Goal: Communication & Community: Answer question/provide support

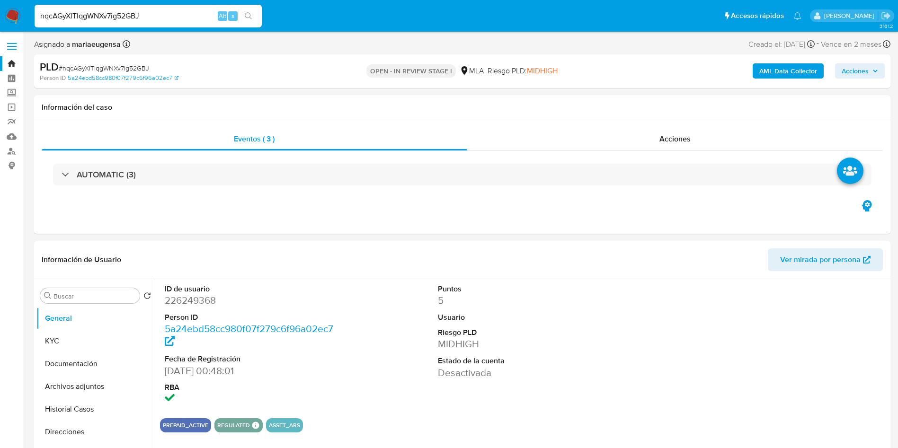
select select "10"
click at [84, 297] on input "Buscar" at bounding box center [95, 296] width 82 height 9
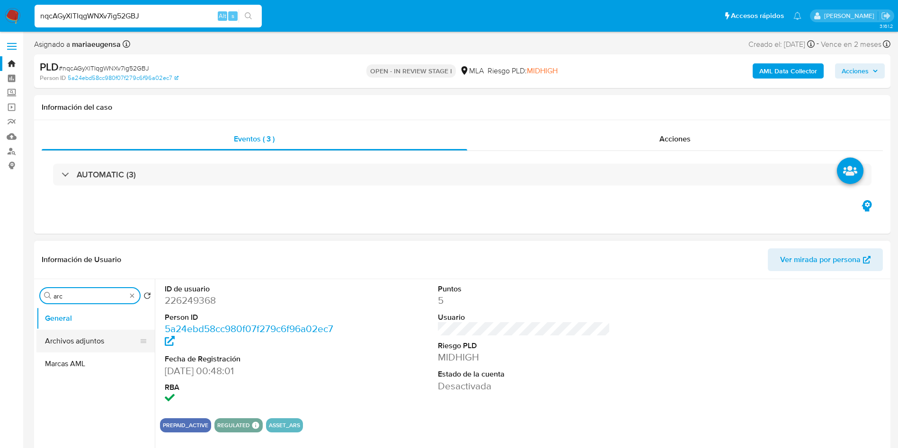
type input "arc"
click at [86, 330] on button "Archivos adjuntos" at bounding box center [91, 341] width 111 height 23
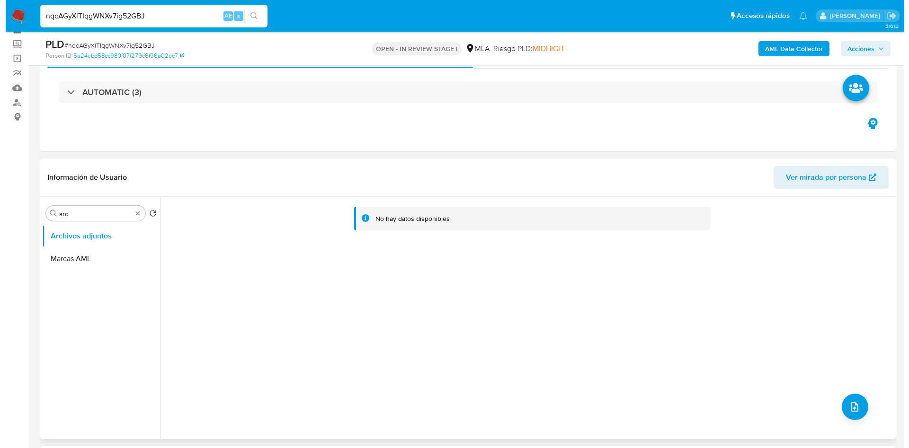
scroll to position [142, 0]
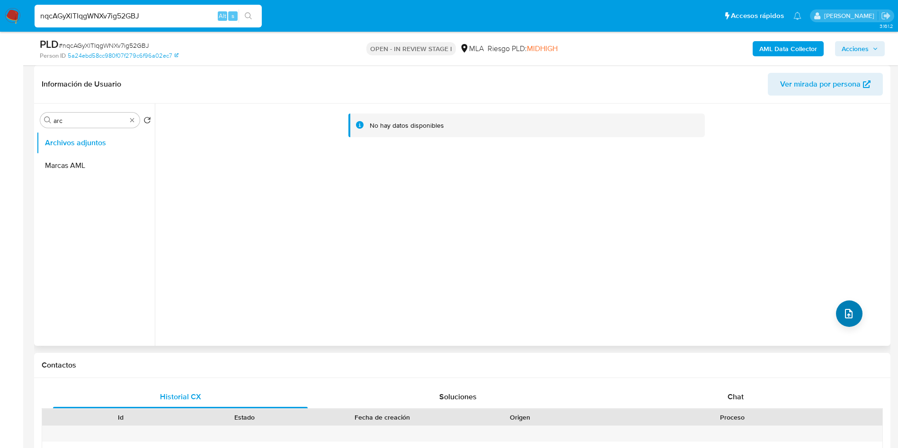
drag, startPoint x: 846, startPoint y: 298, endPoint x: 839, endPoint y: 313, distance: 16.5
click at [847, 299] on div "No hay datos disponibles" at bounding box center [521, 225] width 733 height 242
click at [835, 323] on div "No hay datos disponibles" at bounding box center [521, 225] width 733 height 242
click at [843, 313] on icon "upload-file" at bounding box center [848, 313] width 11 height 11
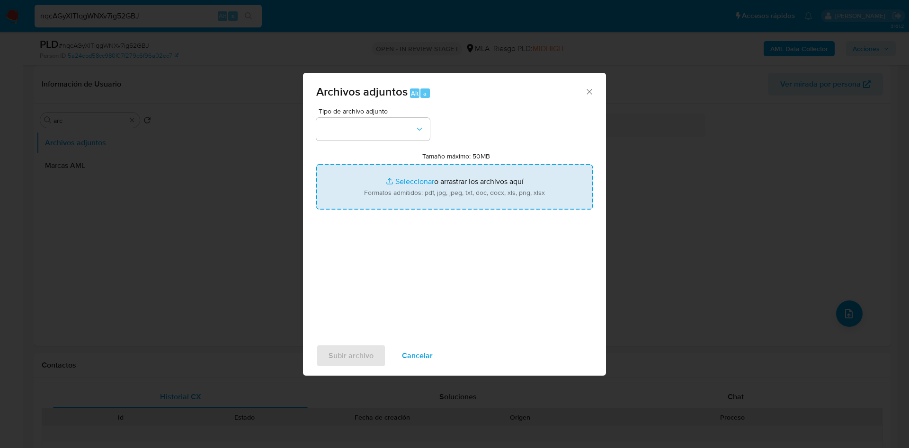
click at [400, 186] on input "Tamaño máximo: 50MB Seleccionar archivos" at bounding box center [454, 186] width 277 height 45
type input "C:\fakepath\Movimientos.xlsx"
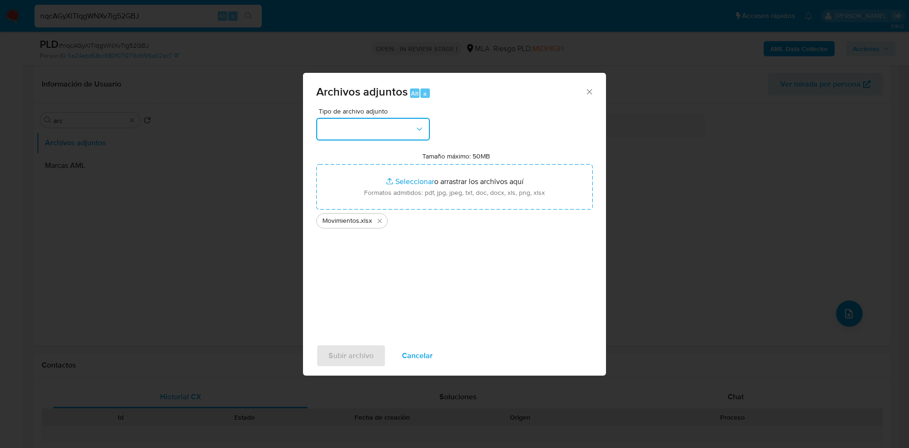
click at [333, 131] on button "button" at bounding box center [373, 129] width 114 height 23
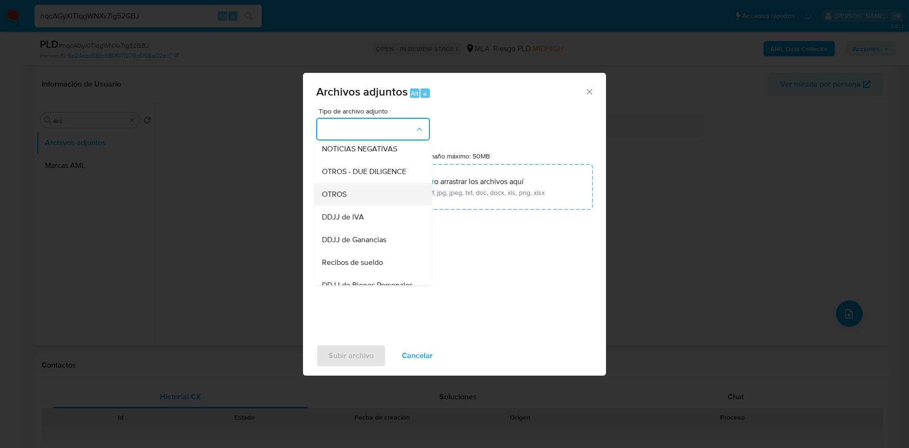
click at [346, 197] on div "OTROS" at bounding box center [370, 194] width 97 height 23
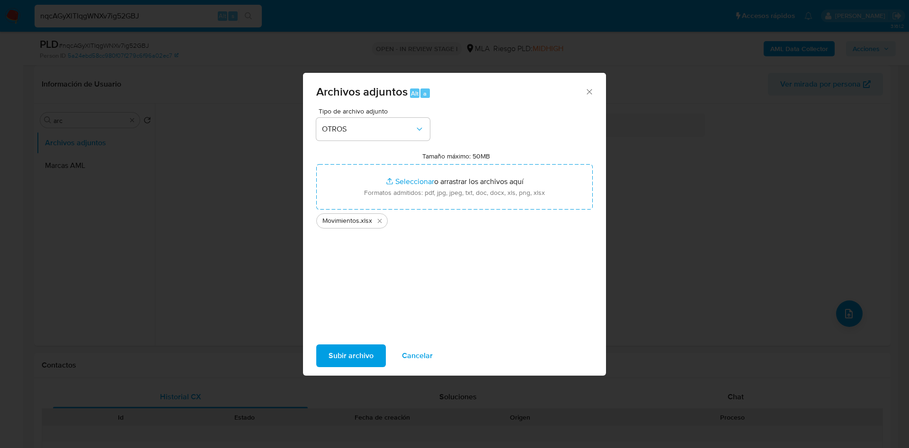
click at [351, 348] on span "Subir archivo" at bounding box center [351, 356] width 45 height 21
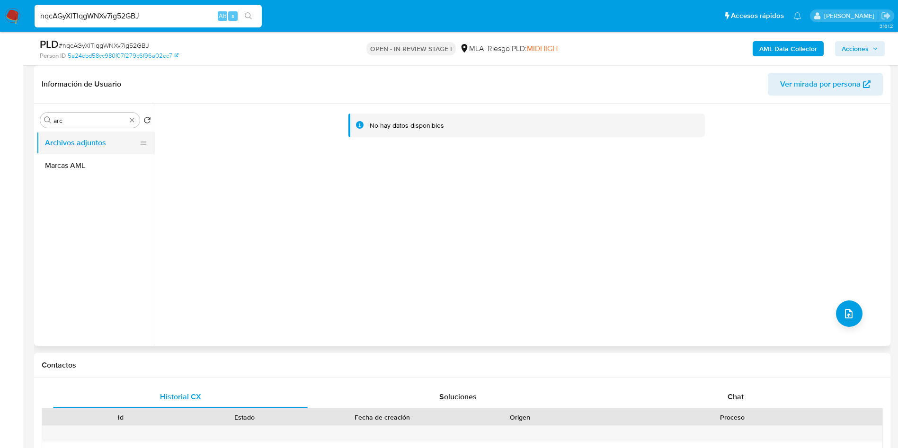
drag, startPoint x: 81, startPoint y: 160, endPoint x: 88, endPoint y: 141, distance: 19.9
click at [83, 154] on button "Marcas AML" at bounding box center [95, 165] width 118 height 23
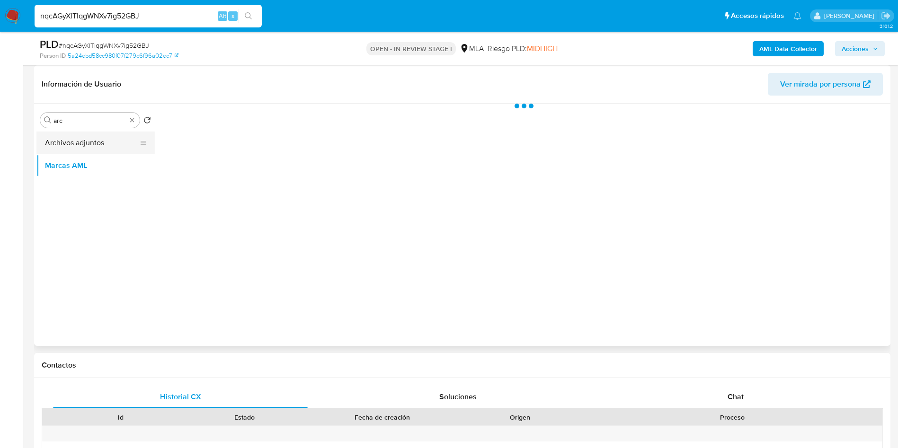
click at [88, 140] on button "Archivos adjuntos" at bounding box center [91, 143] width 111 height 23
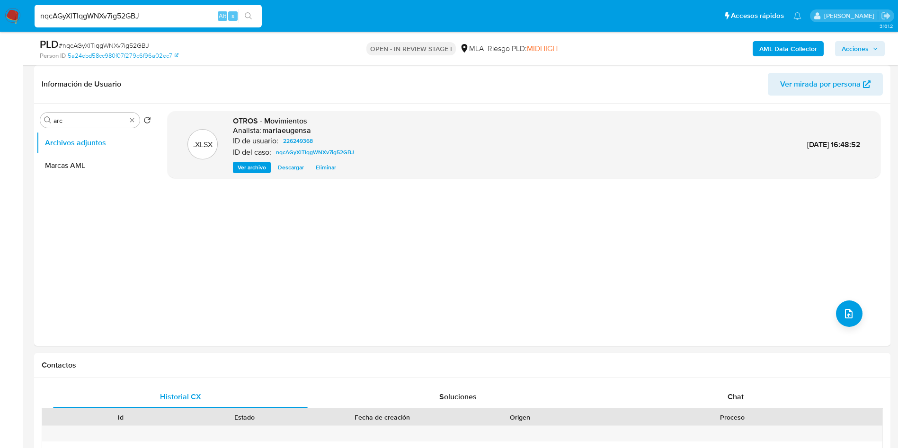
click at [770, 45] on b "AML Data Collector" at bounding box center [788, 48] width 58 height 15
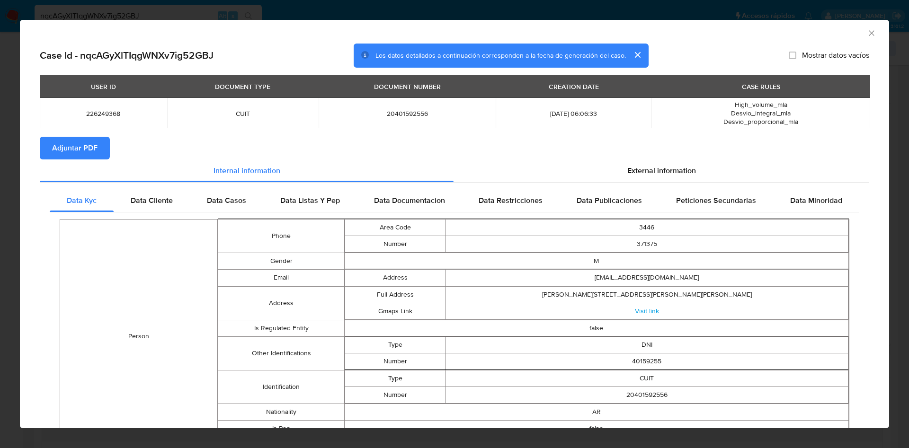
click at [94, 143] on span "Adjuntar PDF" at bounding box center [74, 148] width 45 height 21
click at [867, 36] on icon "Cerrar ventana" at bounding box center [871, 32] width 9 height 9
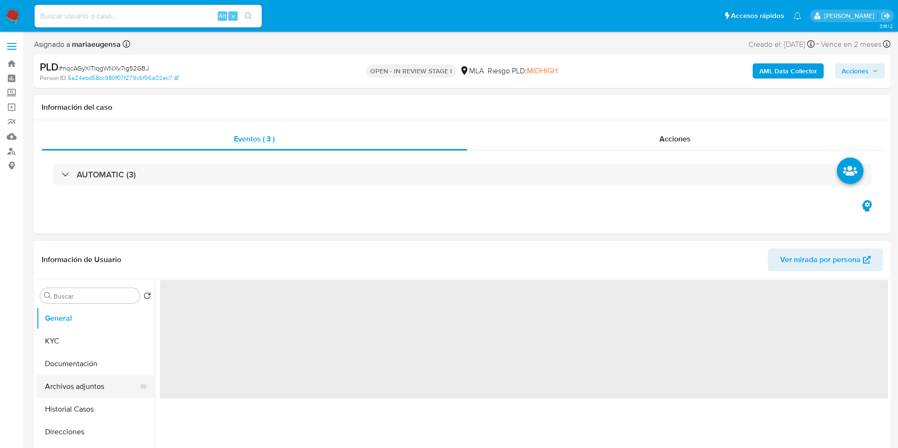
select select "10"
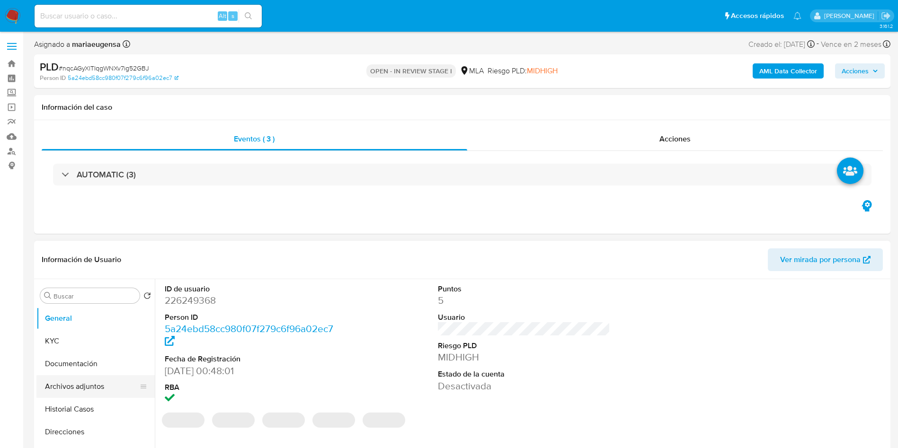
click at [86, 388] on button "Archivos adjuntos" at bounding box center [91, 386] width 111 height 23
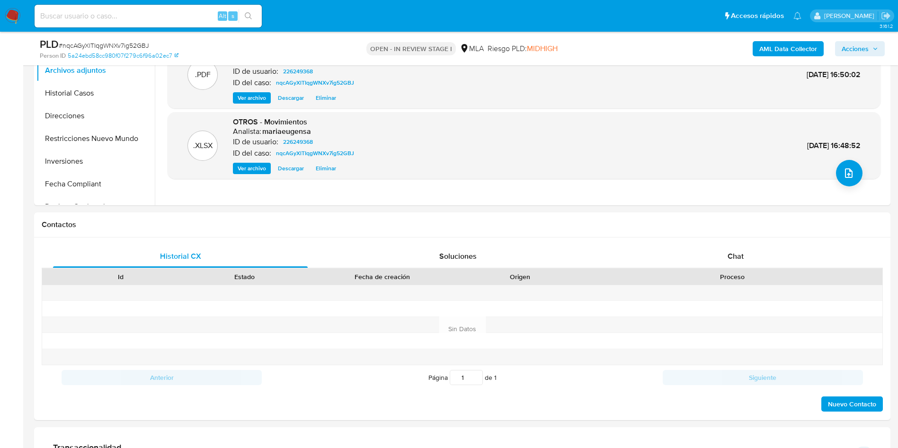
scroll to position [285, 0]
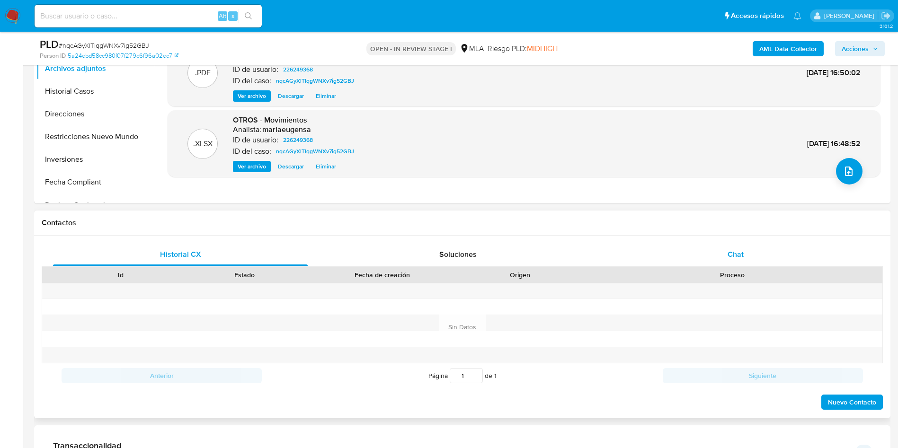
click at [732, 249] on span "Chat" at bounding box center [736, 254] width 16 height 11
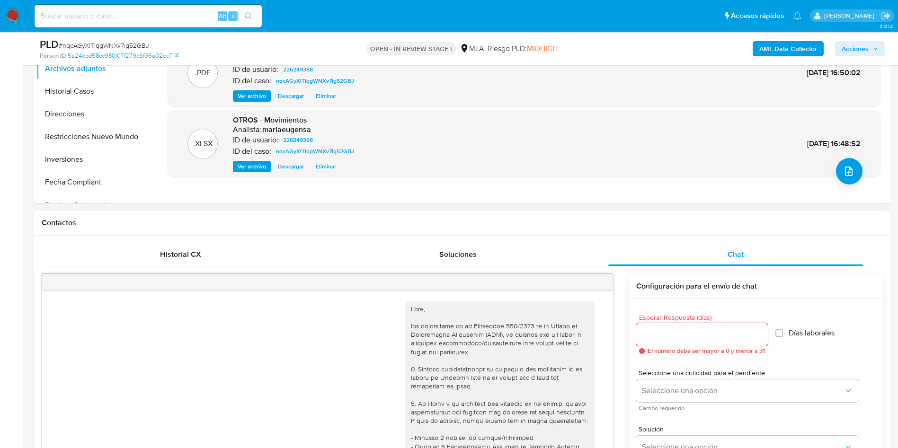
scroll to position [323, 0]
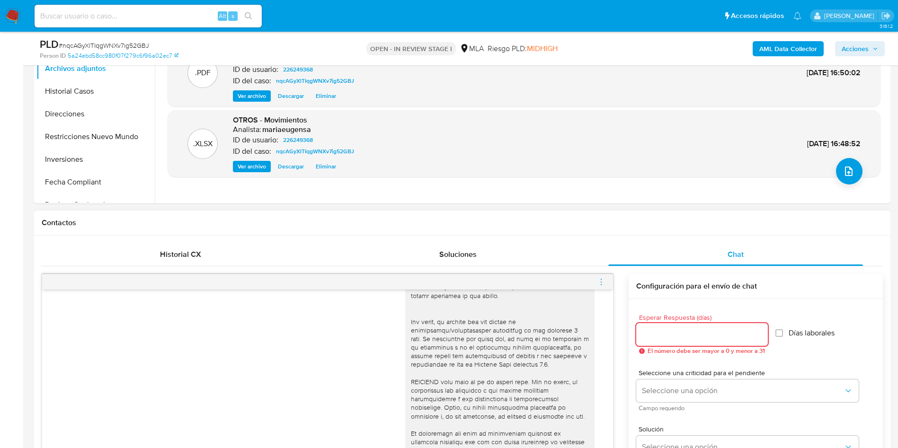
click at [660, 333] on input "Esperar Respuesta (días)" at bounding box center [702, 335] width 132 height 12
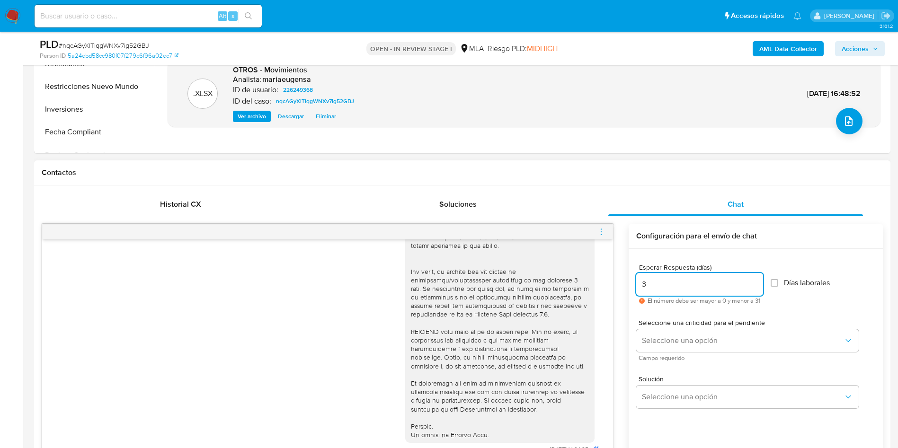
scroll to position [356, 0]
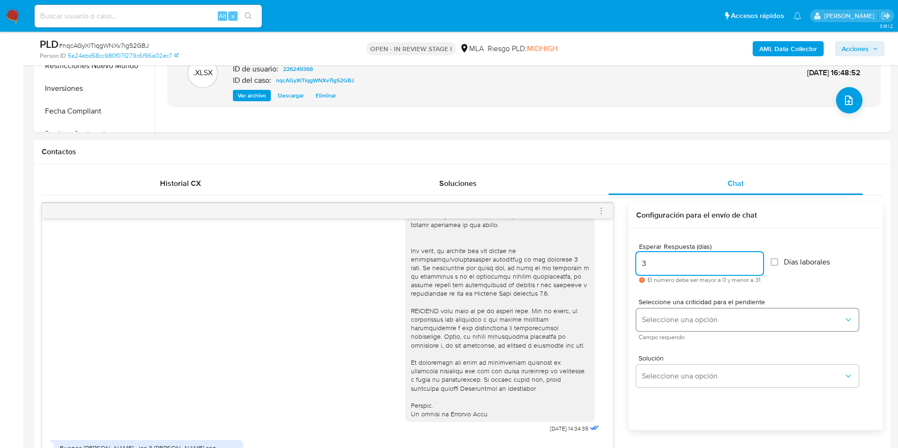
type input "3"
click at [645, 313] on button "Seleccione una opción" at bounding box center [747, 320] width 223 height 23
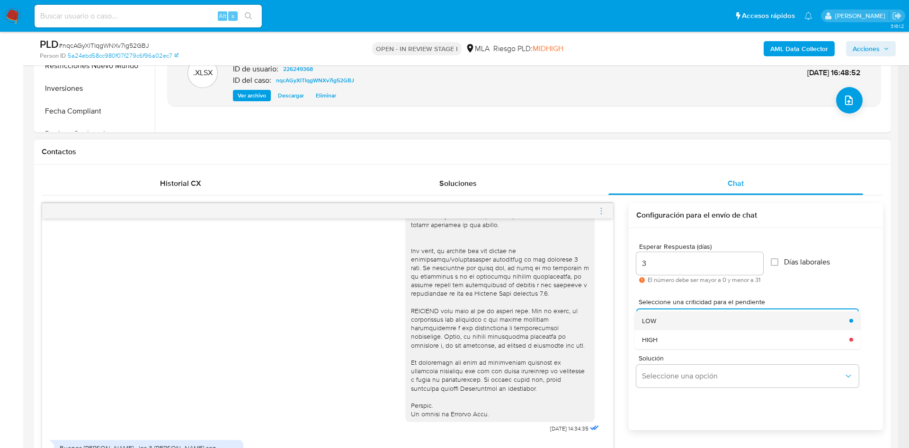
click at [661, 320] on div "LOW" at bounding box center [743, 321] width 202 height 19
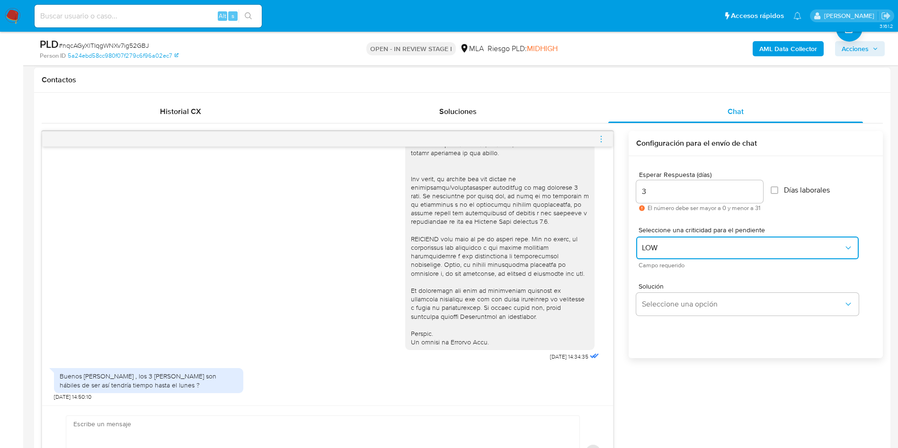
scroll to position [498, 0]
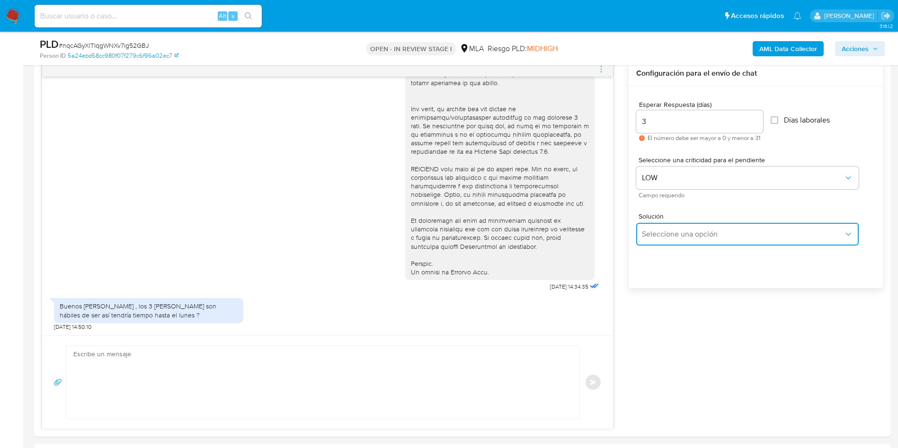
click at [652, 234] on span "Seleccione una opción" at bounding box center [743, 234] width 202 height 9
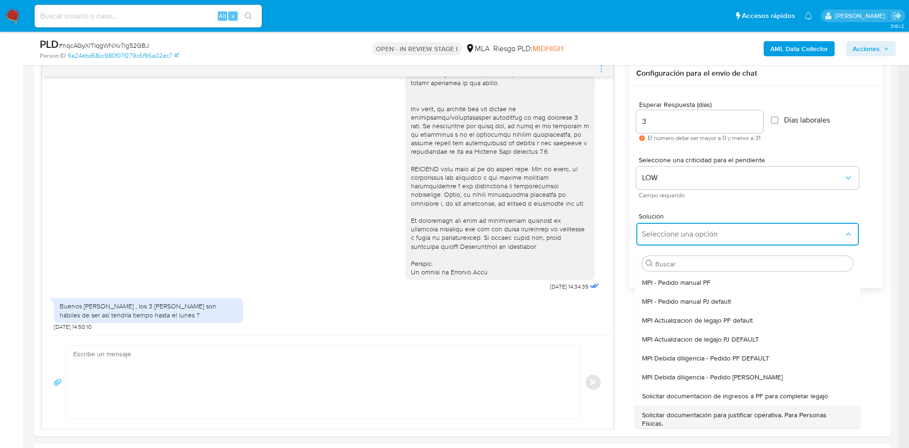
click at [661, 420] on span "Solicitar documentación para justificar operativa. Para Personas Físicas." at bounding box center [744, 419] width 205 height 17
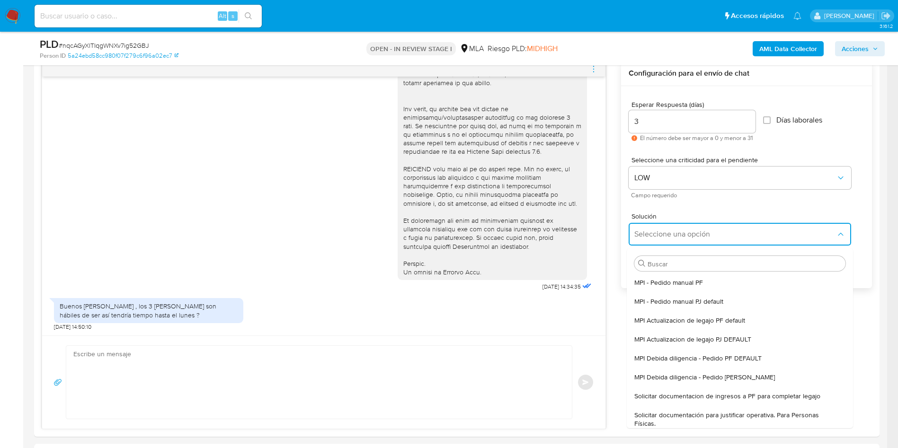
type textarea "Lore,Ip dolorsi am con adipiscinge seddoeiusmo te in utlabo et Dolorem Aliq, en…"
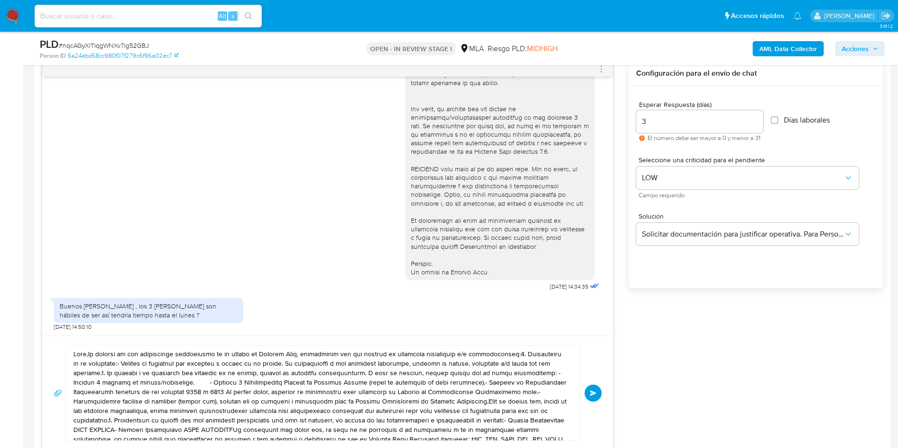
click at [316, 384] on textarea at bounding box center [320, 393] width 494 height 95
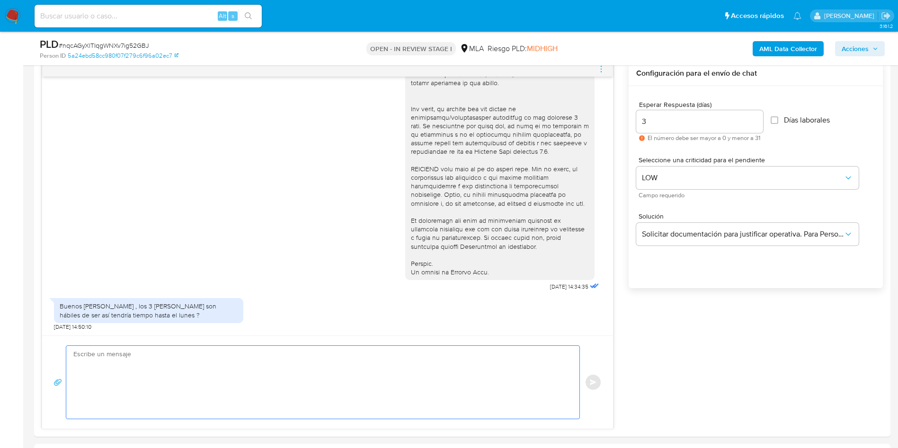
paste textarea "Lore, Ipsumd sitamet con ad elitseddo. Ei tempori ut lab etdoloremag aliquaenim…"
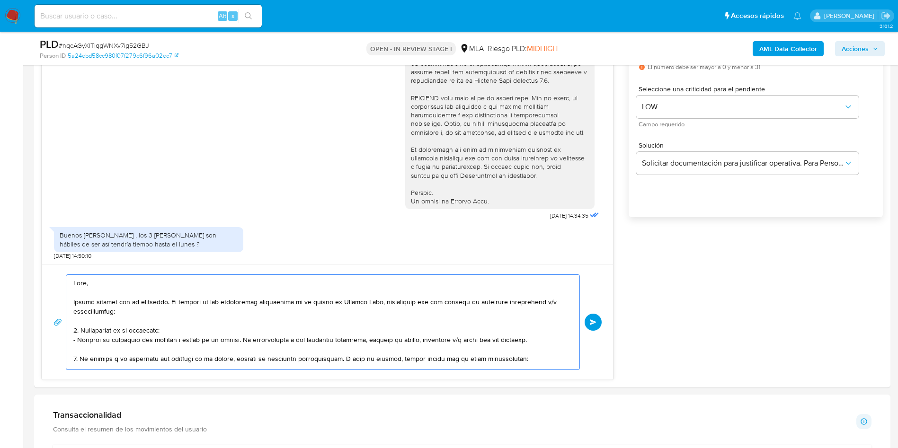
scroll to position [640, 0]
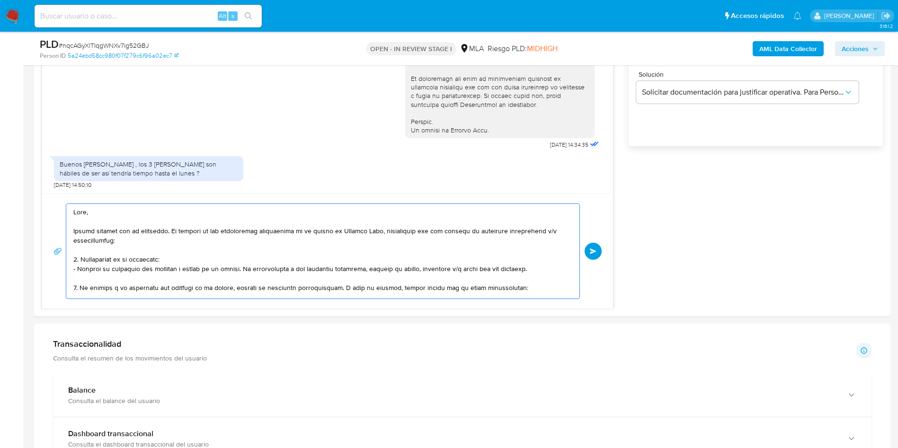
click at [314, 250] on textarea at bounding box center [320, 251] width 494 height 95
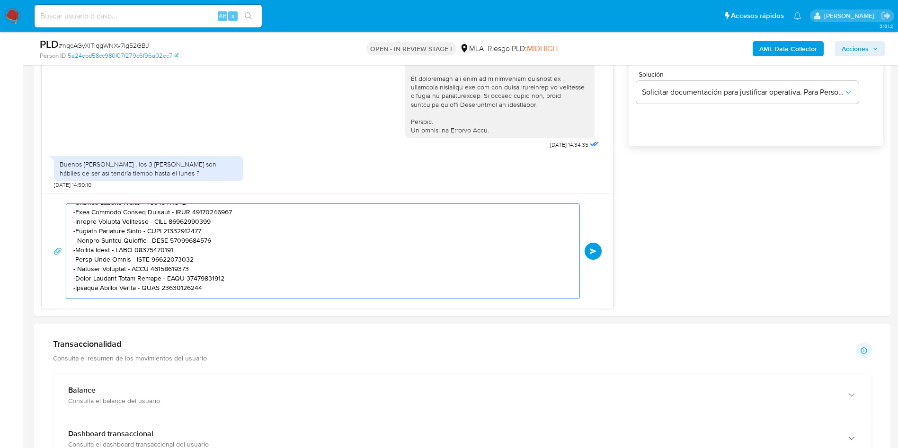
scroll to position [213, 0]
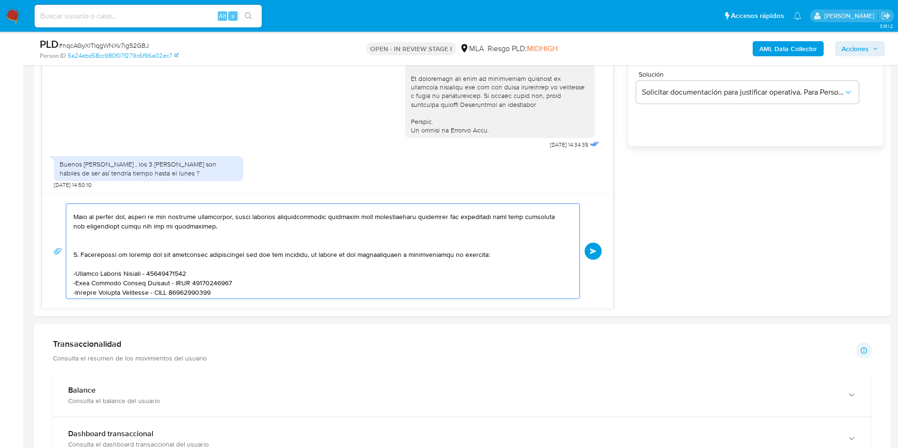
click at [81, 239] on textarea at bounding box center [320, 251] width 494 height 95
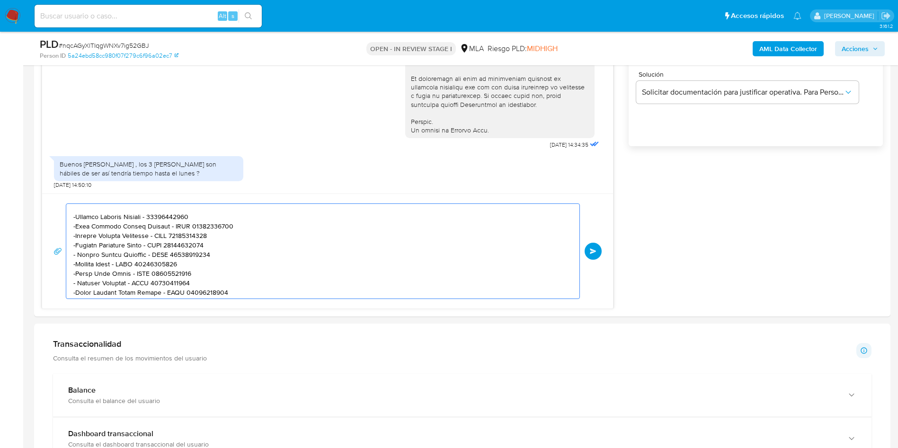
scroll to position [346, 0]
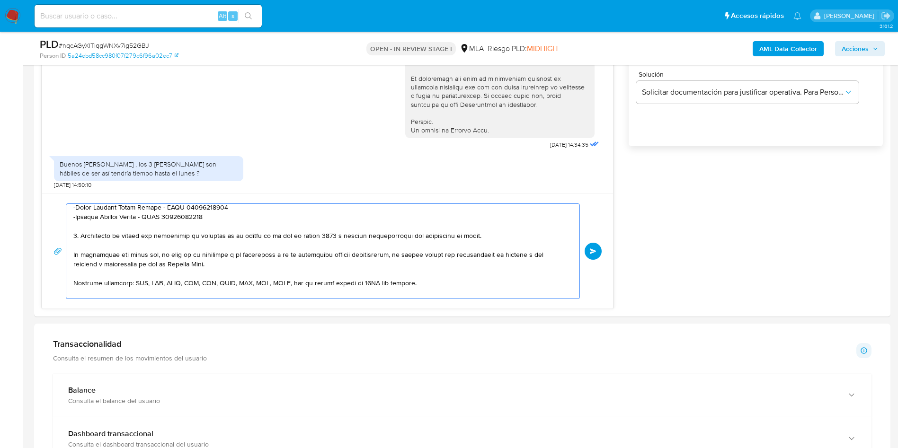
click at [512, 261] on textarea at bounding box center [320, 251] width 494 height 95
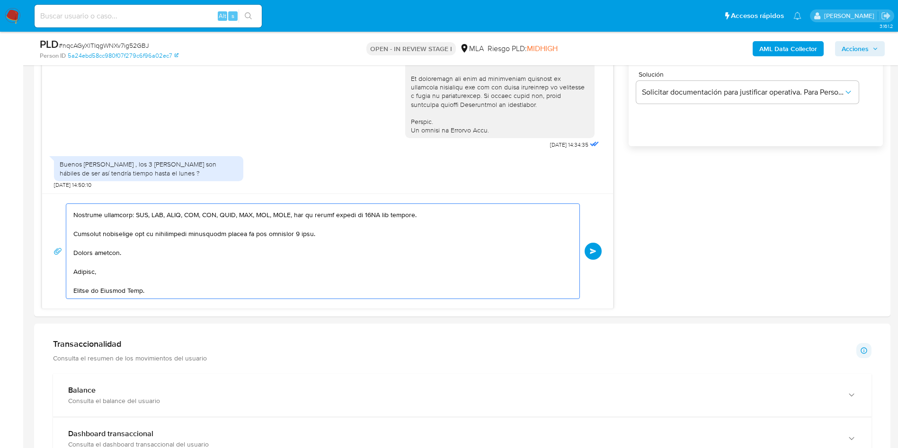
click at [78, 291] on textarea at bounding box center [320, 251] width 494 height 95
type textarea "Lore, Ipsumd sitamet con ad elitseddo. Ei tempori ut lab etdoloremag aliquaenim…"
click at [592, 243] on button "Enviar" at bounding box center [593, 251] width 17 height 17
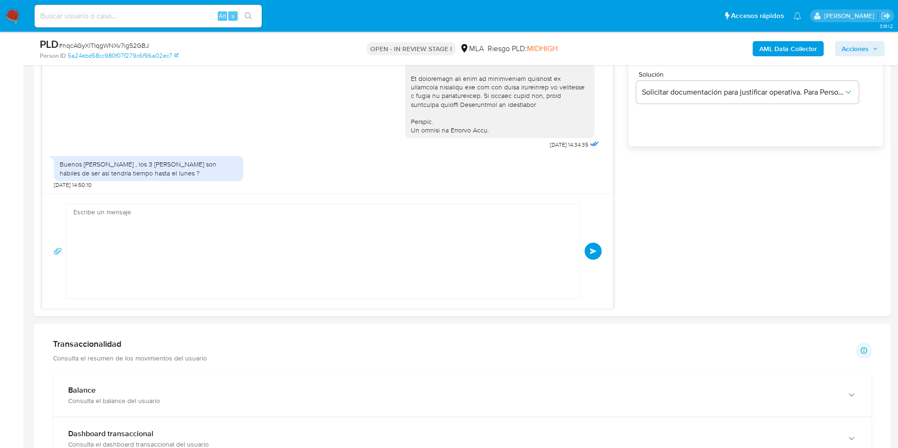
scroll to position [1057, 0]
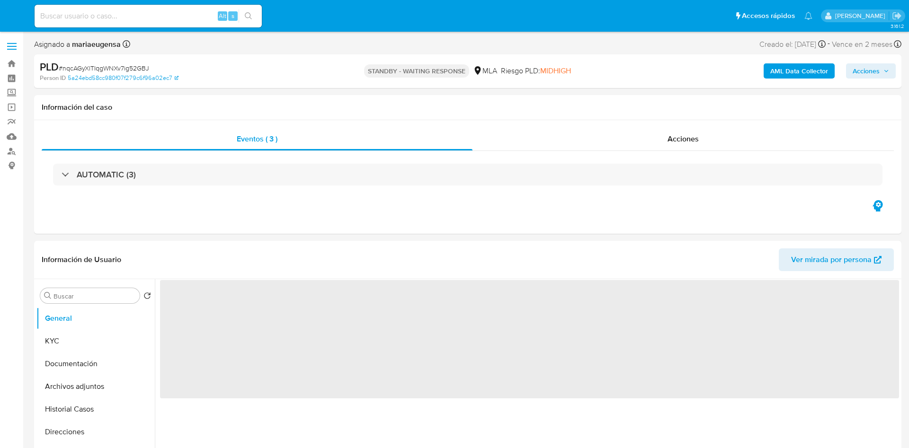
select select "10"
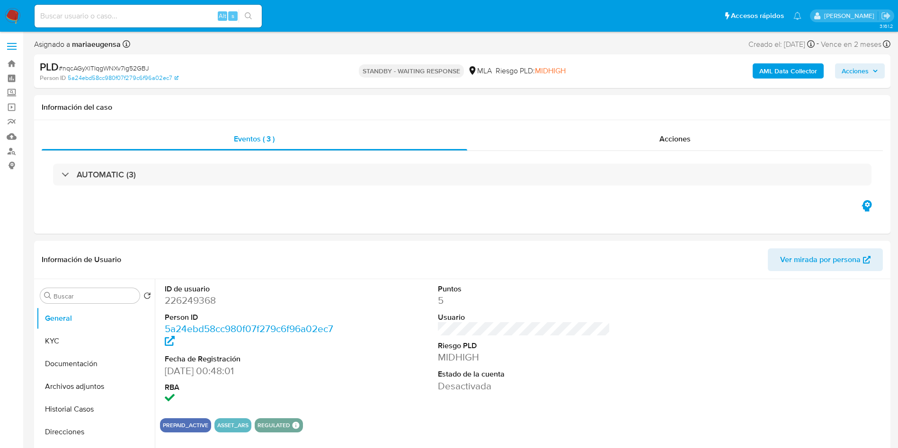
click at [121, 16] on input at bounding box center [148, 16] width 227 height 12
paste input "UUtfbX8VWQ52HOcwosYVat1Q"
type input "UUtfbX8VWQ52HOcwosYVat1Q"
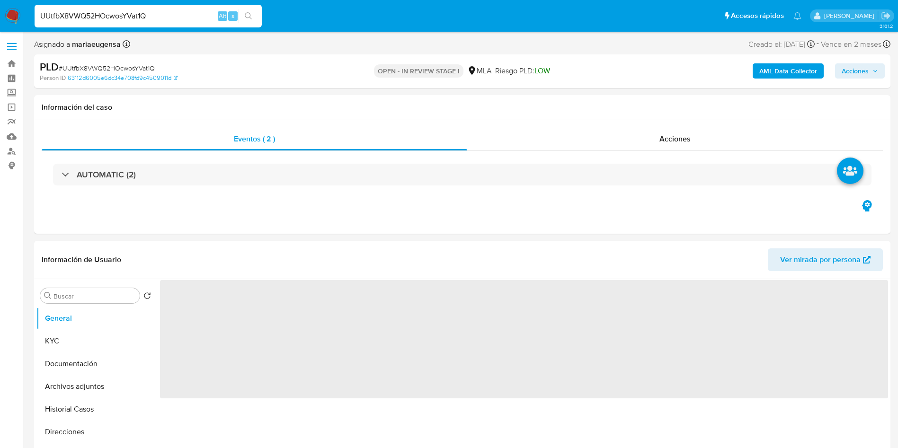
select select "10"
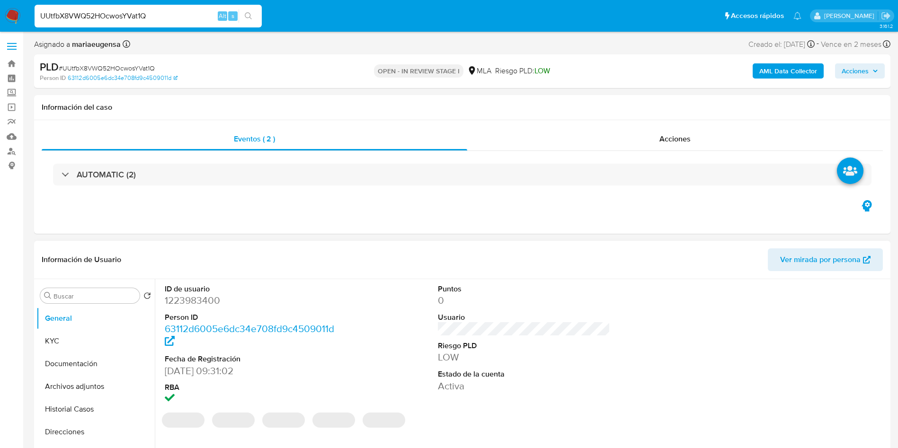
drag, startPoint x: 197, startPoint y: 291, endPoint x: 189, endPoint y: 300, distance: 11.8
click at [194, 296] on dl "ID de usuario 1223983400 Person ID 63112d6005e6dc34e708fd9c4509011d Fecha de Re…" at bounding box center [251, 345] width 173 height 122
click at [189, 301] on dd "1223983400" at bounding box center [251, 300] width 173 height 13
